Goal: Transaction & Acquisition: Purchase product/service

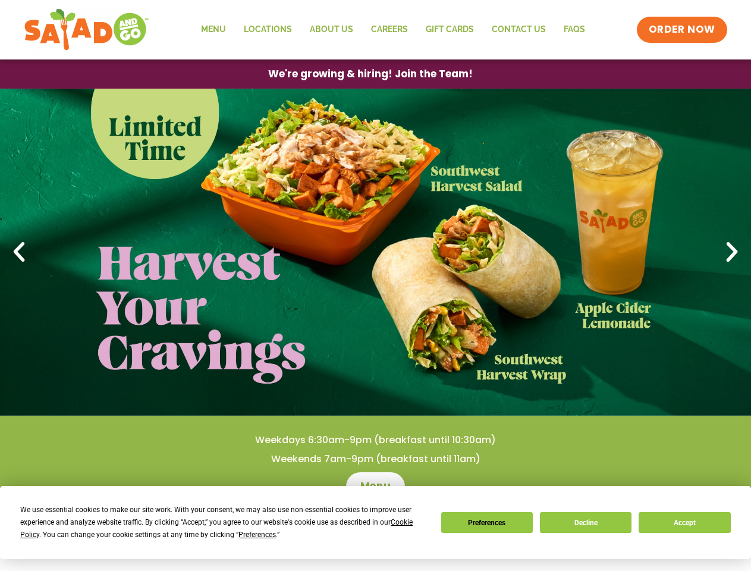
click at [217, 528] on div "We use essential cookies to make our site work. With your consent, we may also …" at bounding box center [223, 522] width 406 height 37
click at [257, 535] on span "Preferences" at bounding box center [257, 535] width 37 height 8
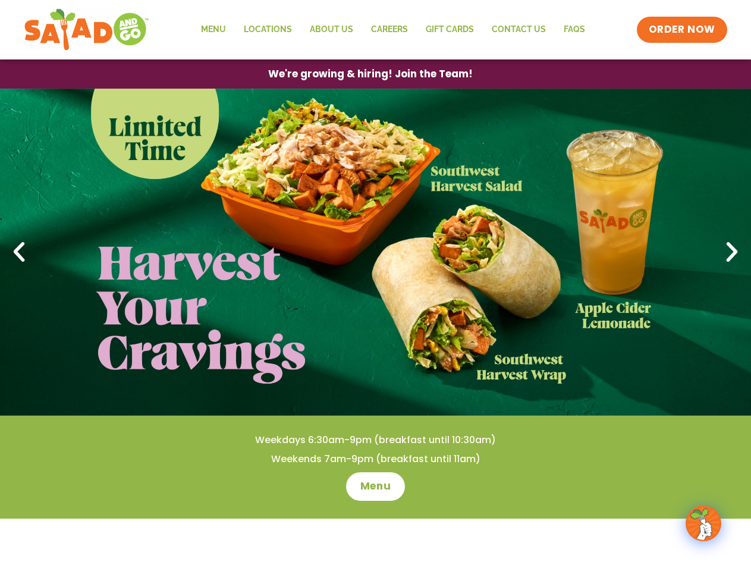
click at [683, 30] on span "ORDER NOW" at bounding box center [682, 29] width 74 height 15
